Goal: Find specific page/section: Find specific page/section

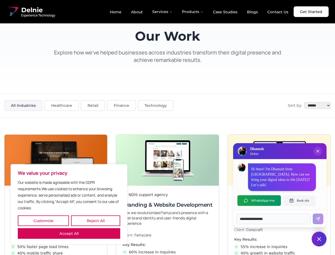
click at [43, 220] on button "Customize" at bounding box center [43, 220] width 51 height 11
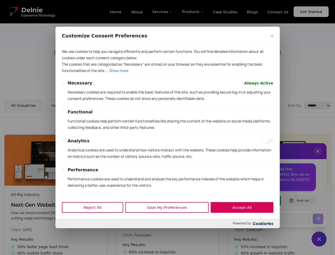
click at [95, 220] on div at bounding box center [167, 127] width 335 height 255
click at [69, 61] on p "We use cookies to help you navigate efficiently and perform certain functions. …" at bounding box center [167, 54] width 211 height 13
click at [167, 127] on div "We use cookies to help you navigate efficiently and perform certain functions. …" at bounding box center [167, 120] width 224 height 151
click at [318, 156] on div at bounding box center [167, 127] width 335 height 255
click at [259, 200] on div "Reject All Save My Preferences Accept All" at bounding box center [167, 207] width 224 height 23
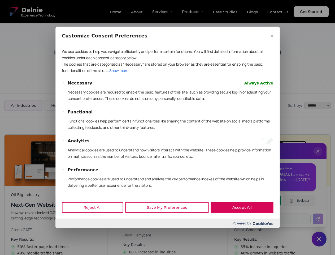
click at [299, 200] on div at bounding box center [167, 127] width 335 height 255
click at [319, 239] on div at bounding box center [167, 127] width 335 height 255
click at [163, 12] on div at bounding box center [167, 127] width 335 height 255
click at [193, 12] on div at bounding box center [167, 127] width 335 height 255
